Goal: Information Seeking & Learning: Learn about a topic

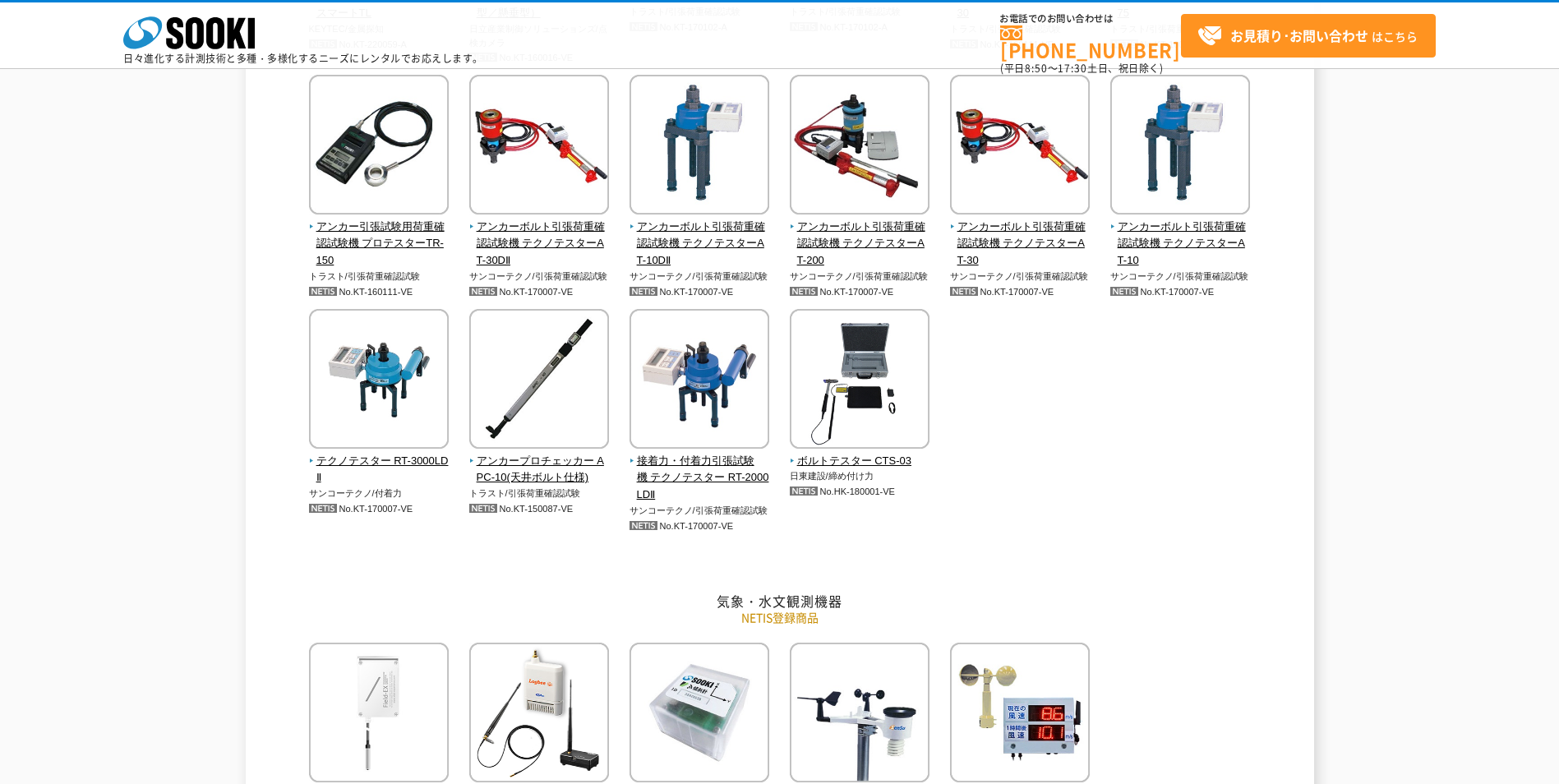
scroll to position [1972, 0]
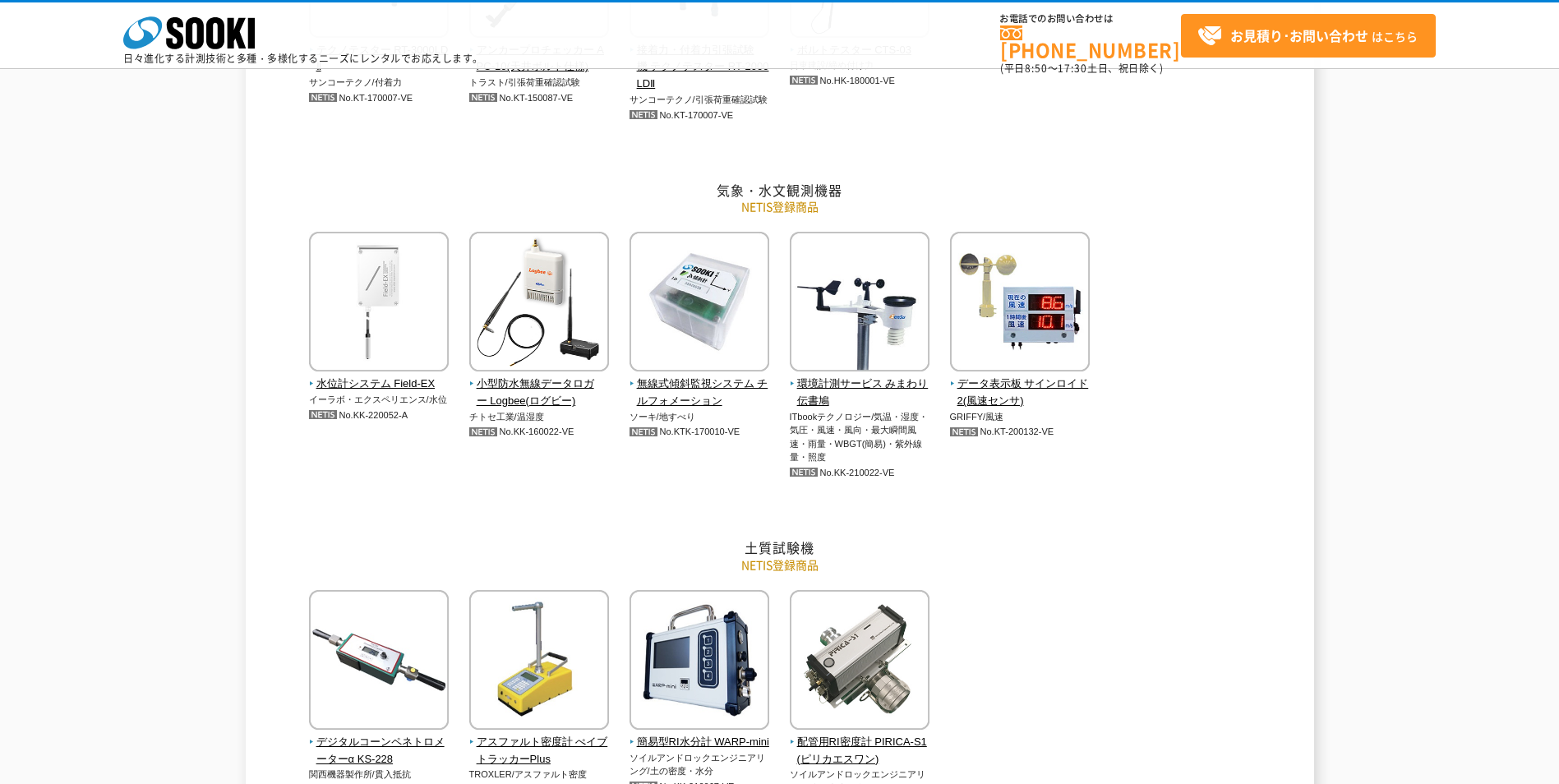
click at [1098, 563] on p "NETIS登録商品" at bounding box center [780, 565] width 962 height 17
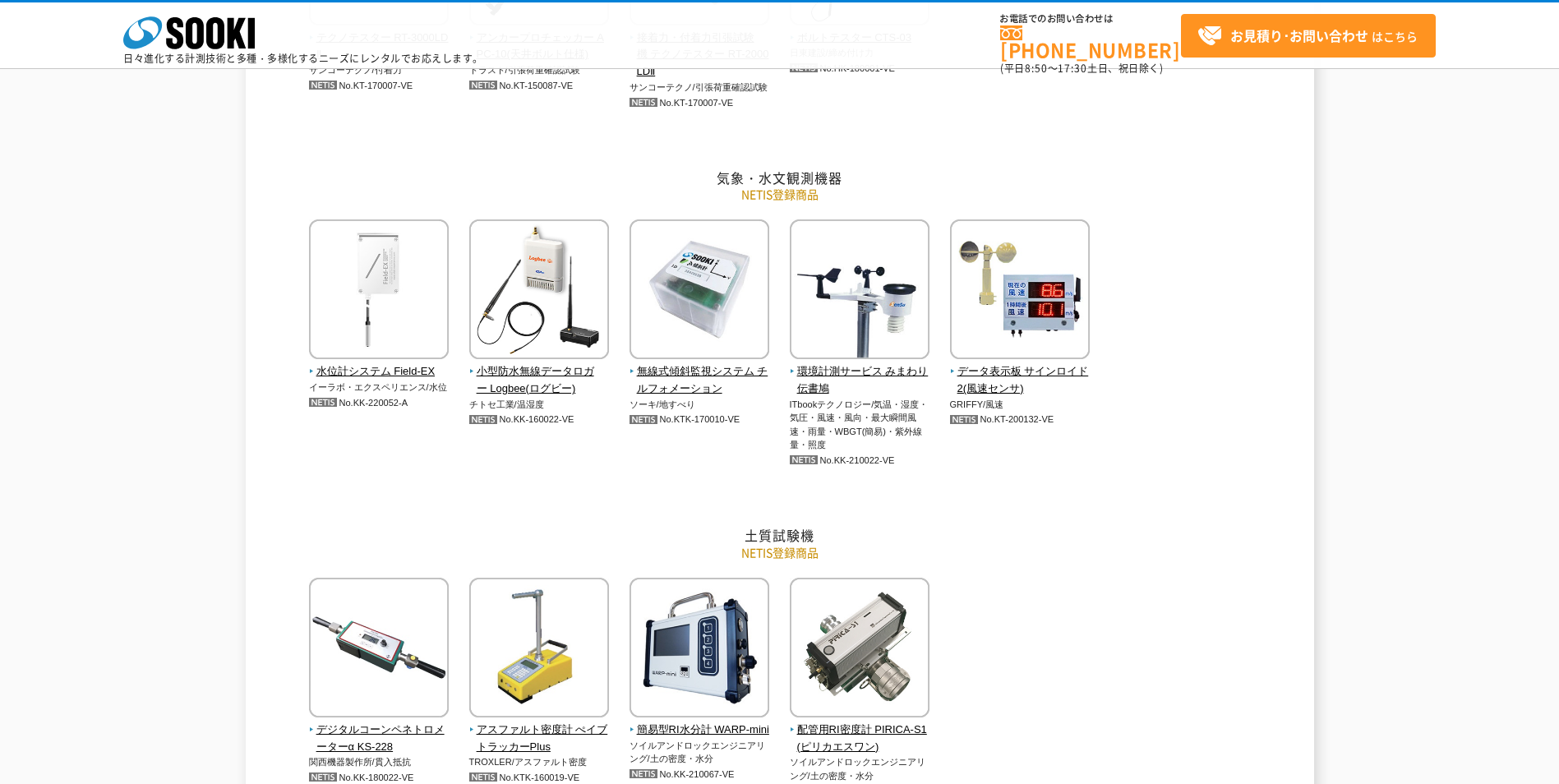
scroll to position [2965, 0]
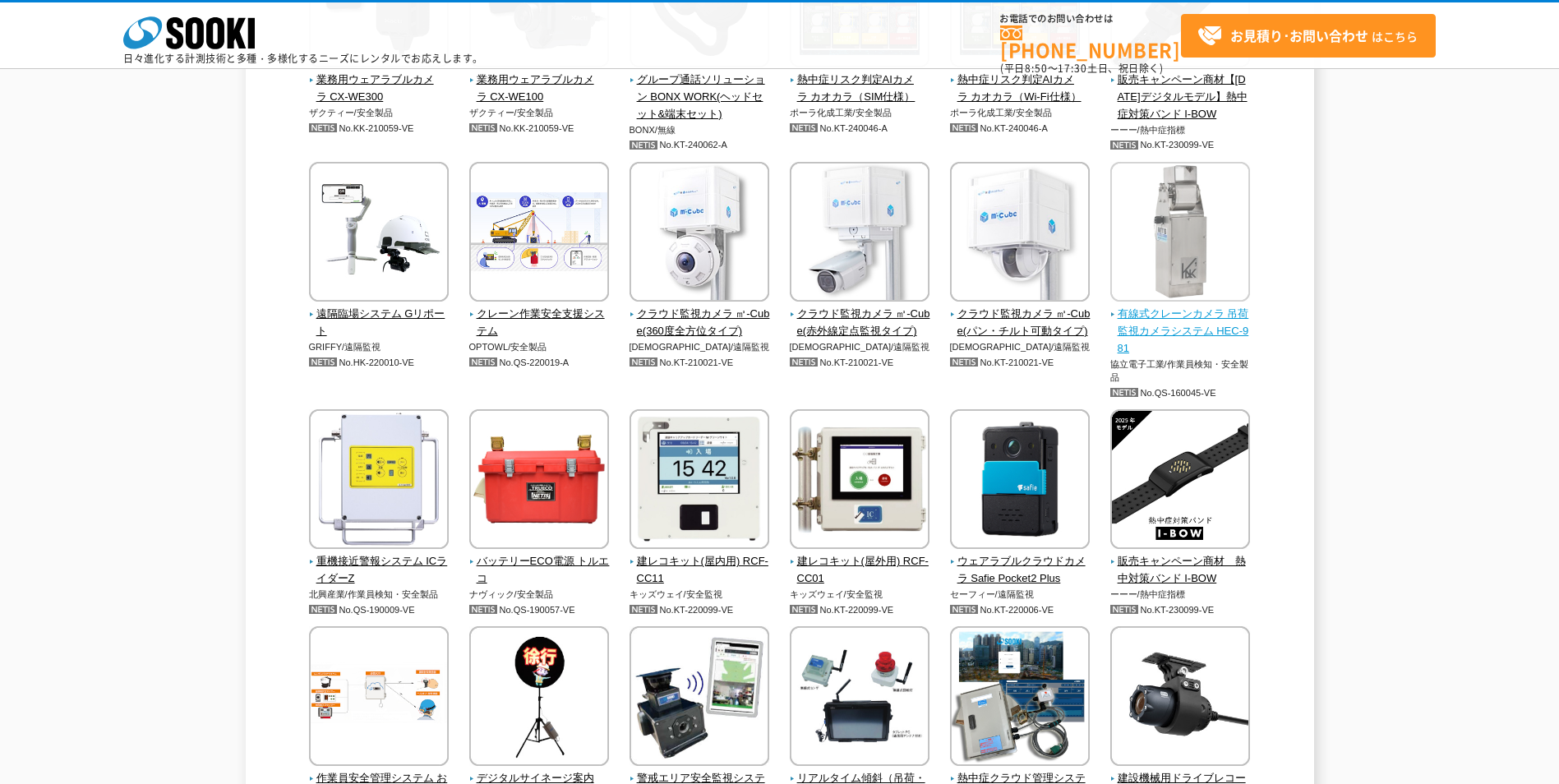
click at [1212, 336] on span "有線式クレーンカメラ 吊荷監視カメラシステム HEC-981" at bounding box center [1180, 330] width 140 height 51
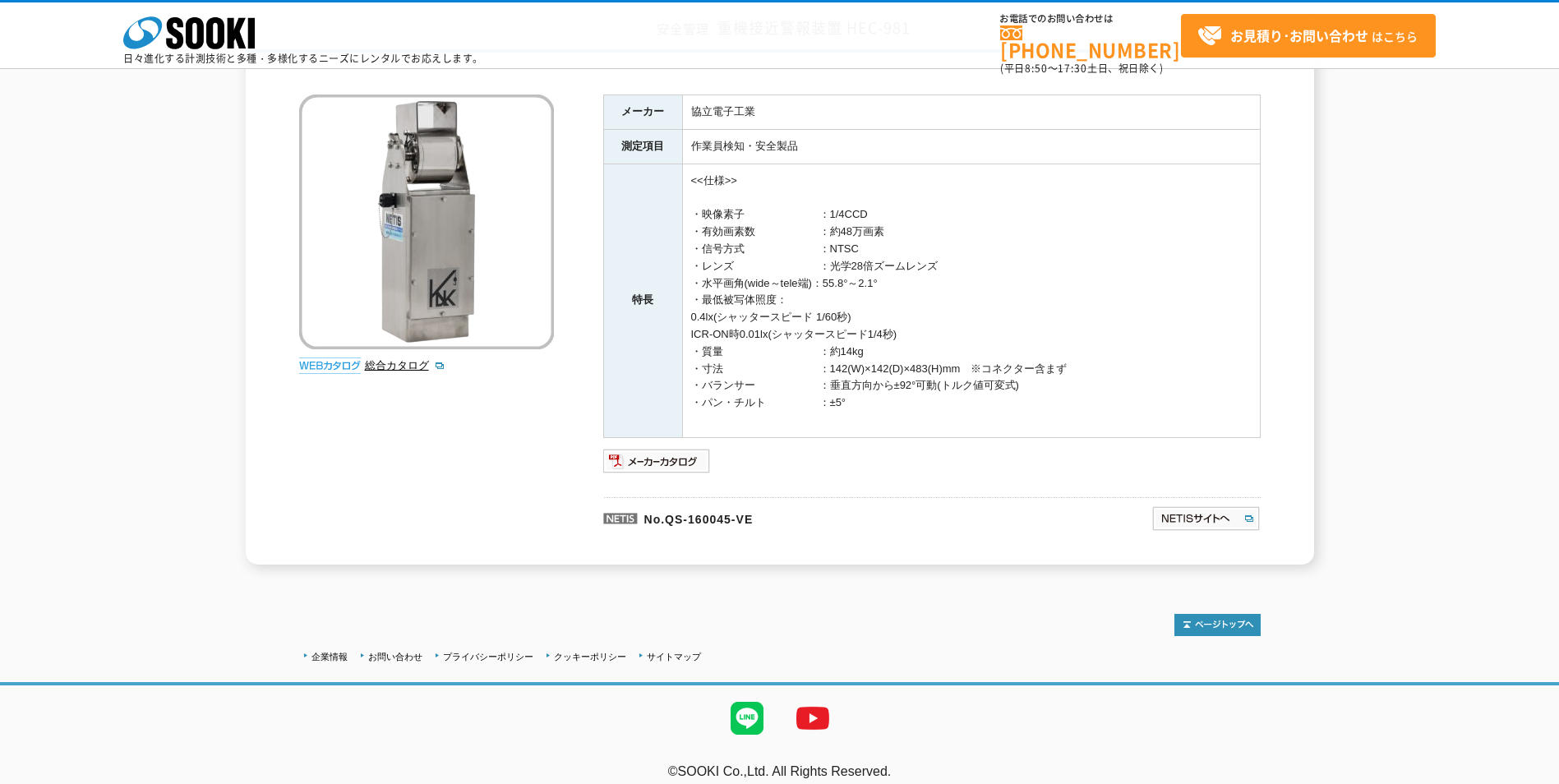
scroll to position [149, 0]
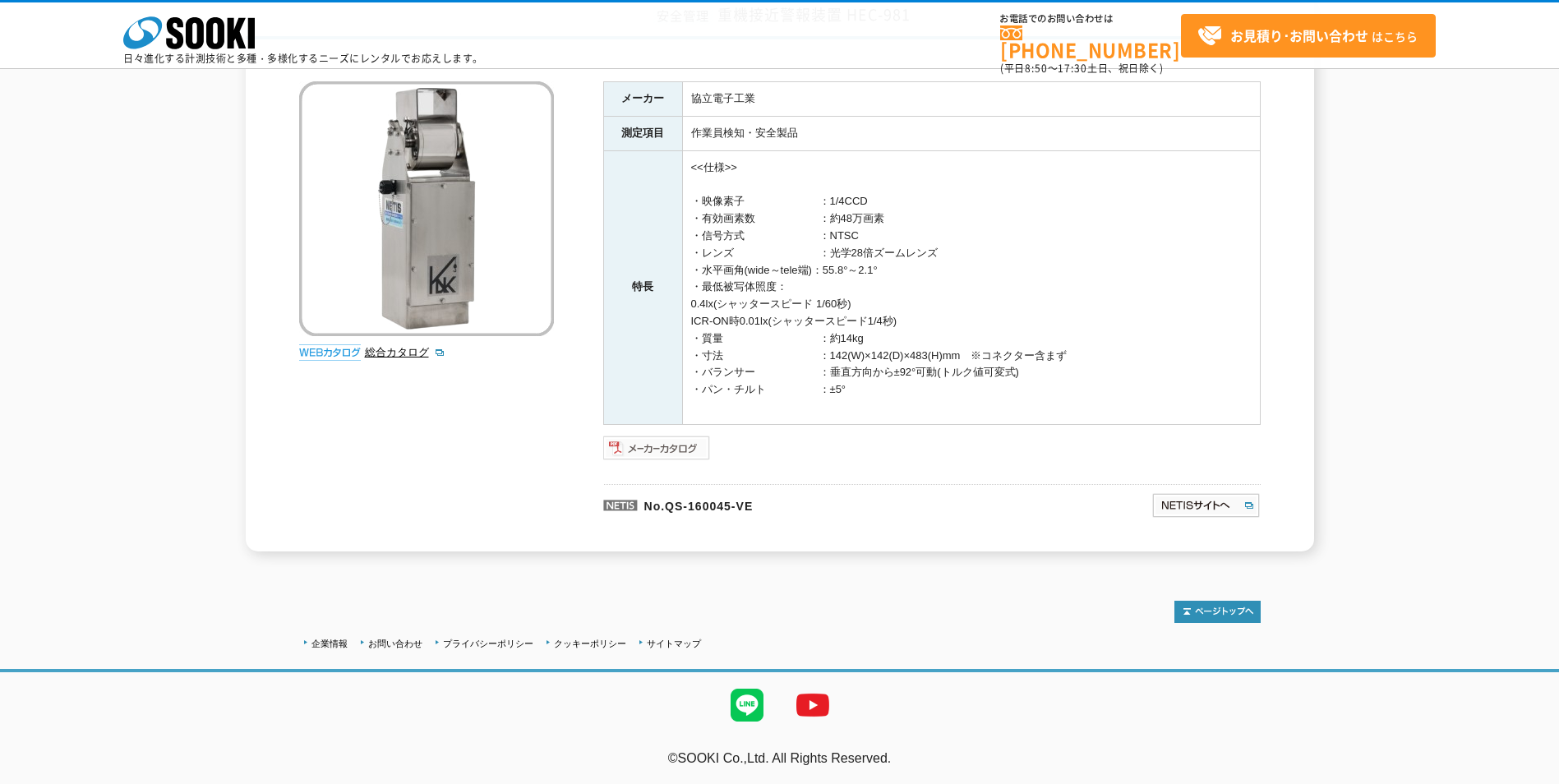
click at [685, 447] on img at bounding box center [657, 448] width 108 height 27
